Goal: Navigation & Orientation: Find specific page/section

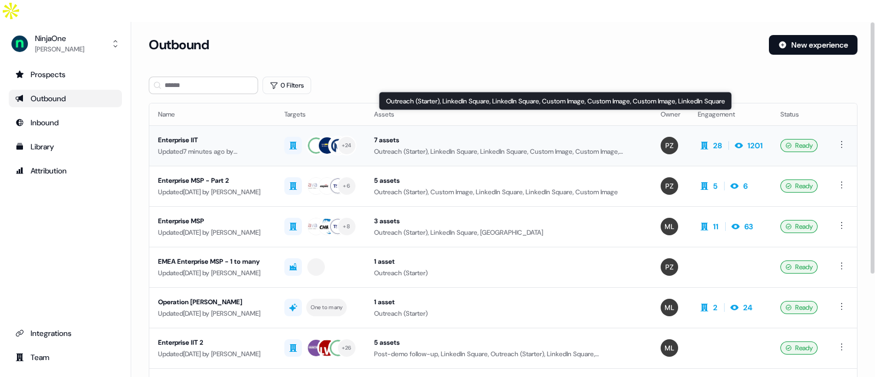
click at [621, 135] on div "7 assets" at bounding box center [508, 140] width 269 height 11
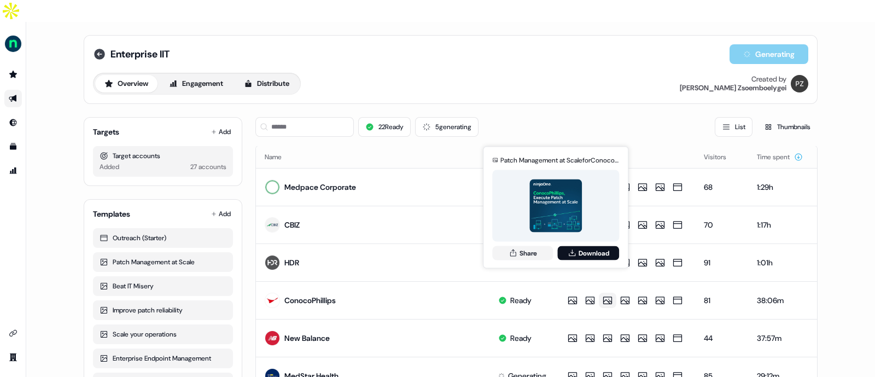
click at [98, 49] on icon at bounding box center [99, 54] width 11 height 11
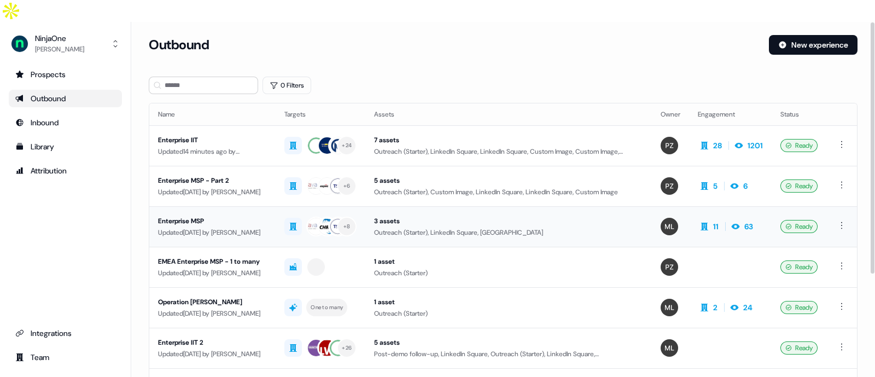
click at [231, 215] on div "Enterprise MSP" at bounding box center [212, 220] width 109 height 11
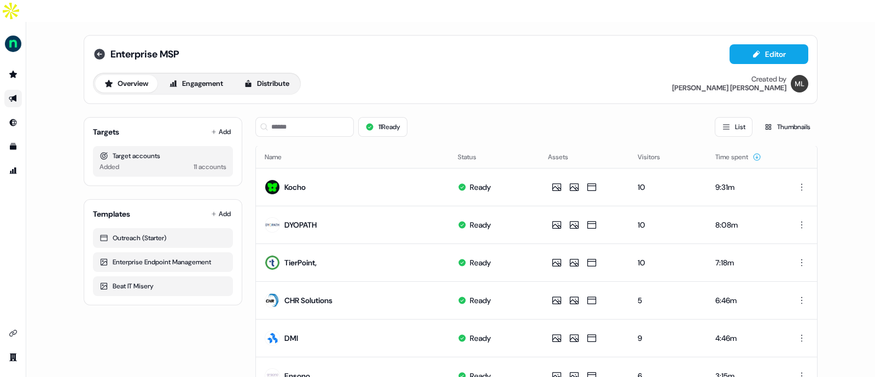
click at [96, 48] on icon at bounding box center [99, 54] width 13 height 13
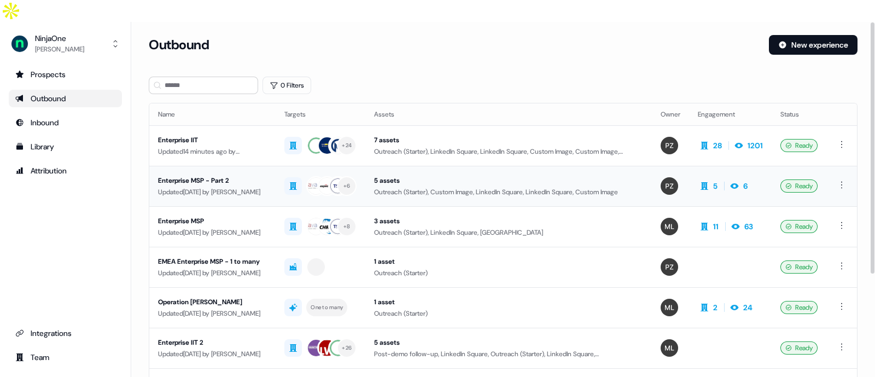
click at [235, 175] on div "Enterprise MSP - Part 2" at bounding box center [212, 180] width 109 height 11
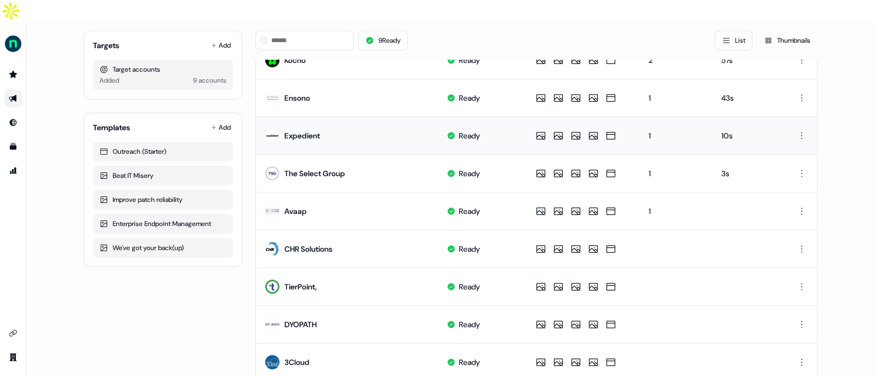
scroll to position [128, 0]
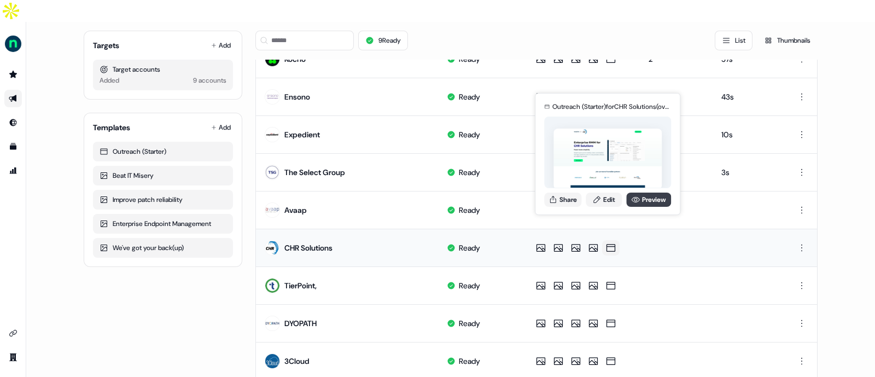
click at [640, 198] on link "Preview" at bounding box center [648, 199] width 45 height 14
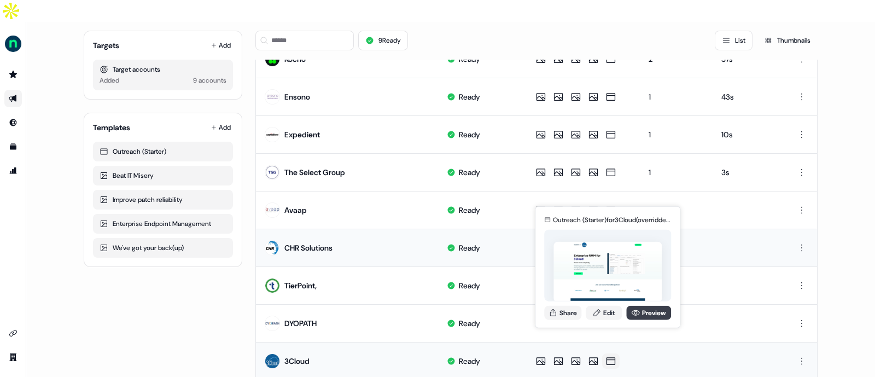
click at [640, 312] on link "Preview" at bounding box center [648, 312] width 45 height 14
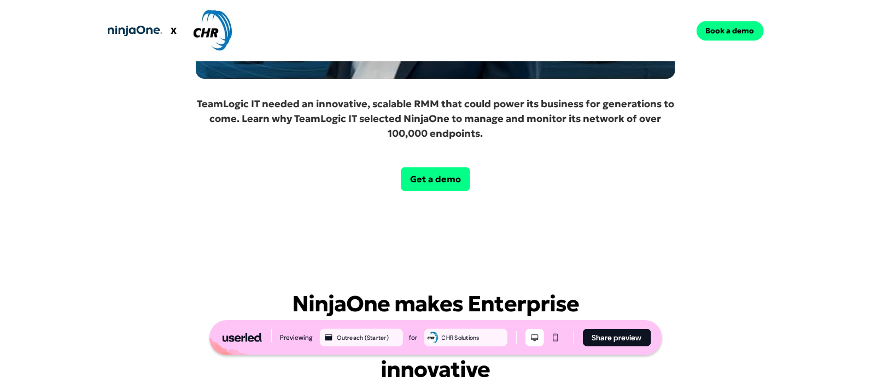
scroll to position [1589, 0]
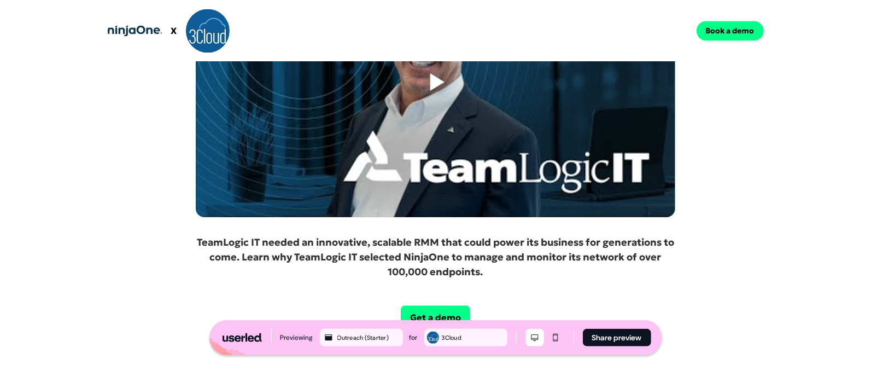
scroll to position [1294, 0]
